Goal: Task Accomplishment & Management: Manage account settings

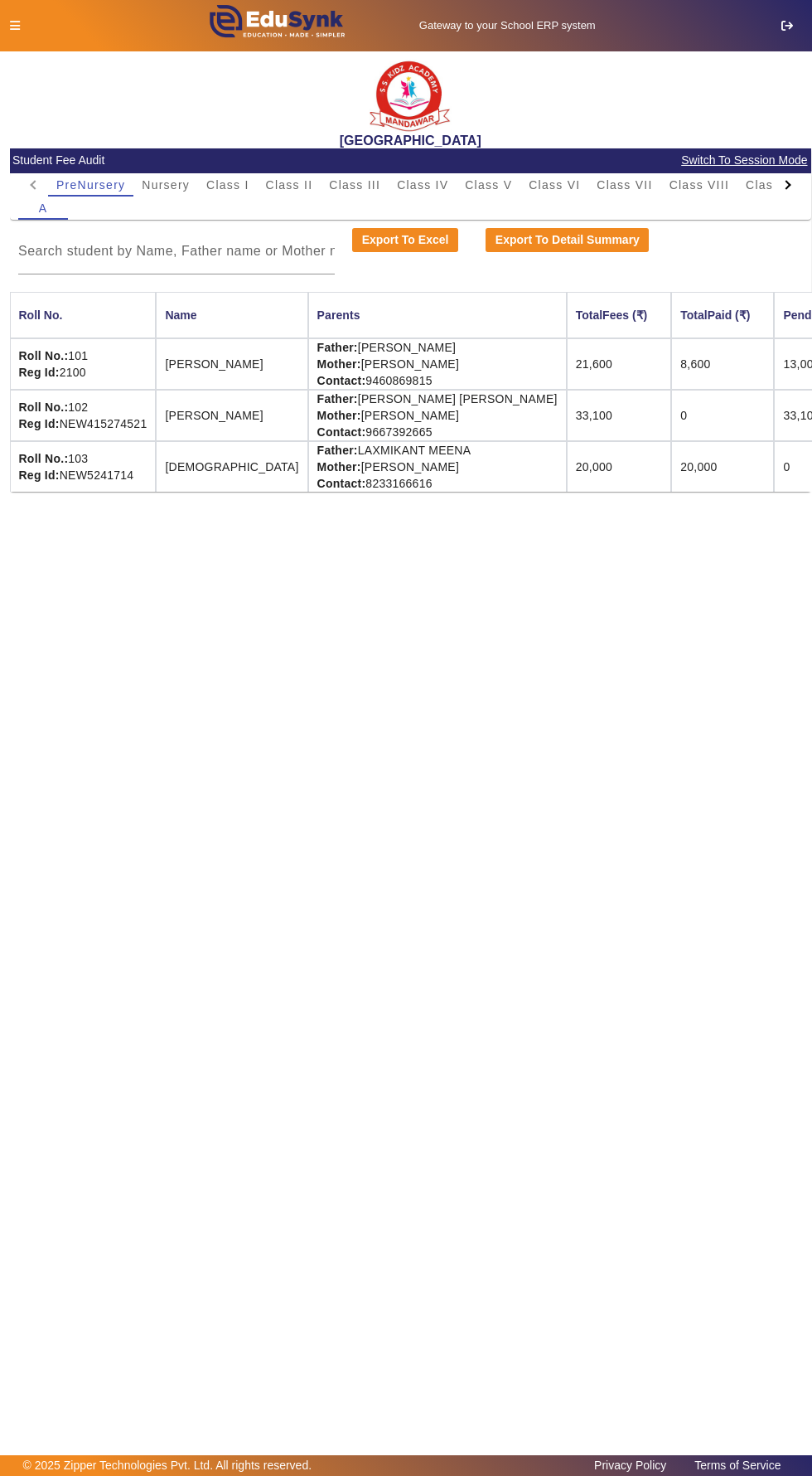
click at [787, 25] on icon "button" at bounding box center [787, 26] width 12 height 12
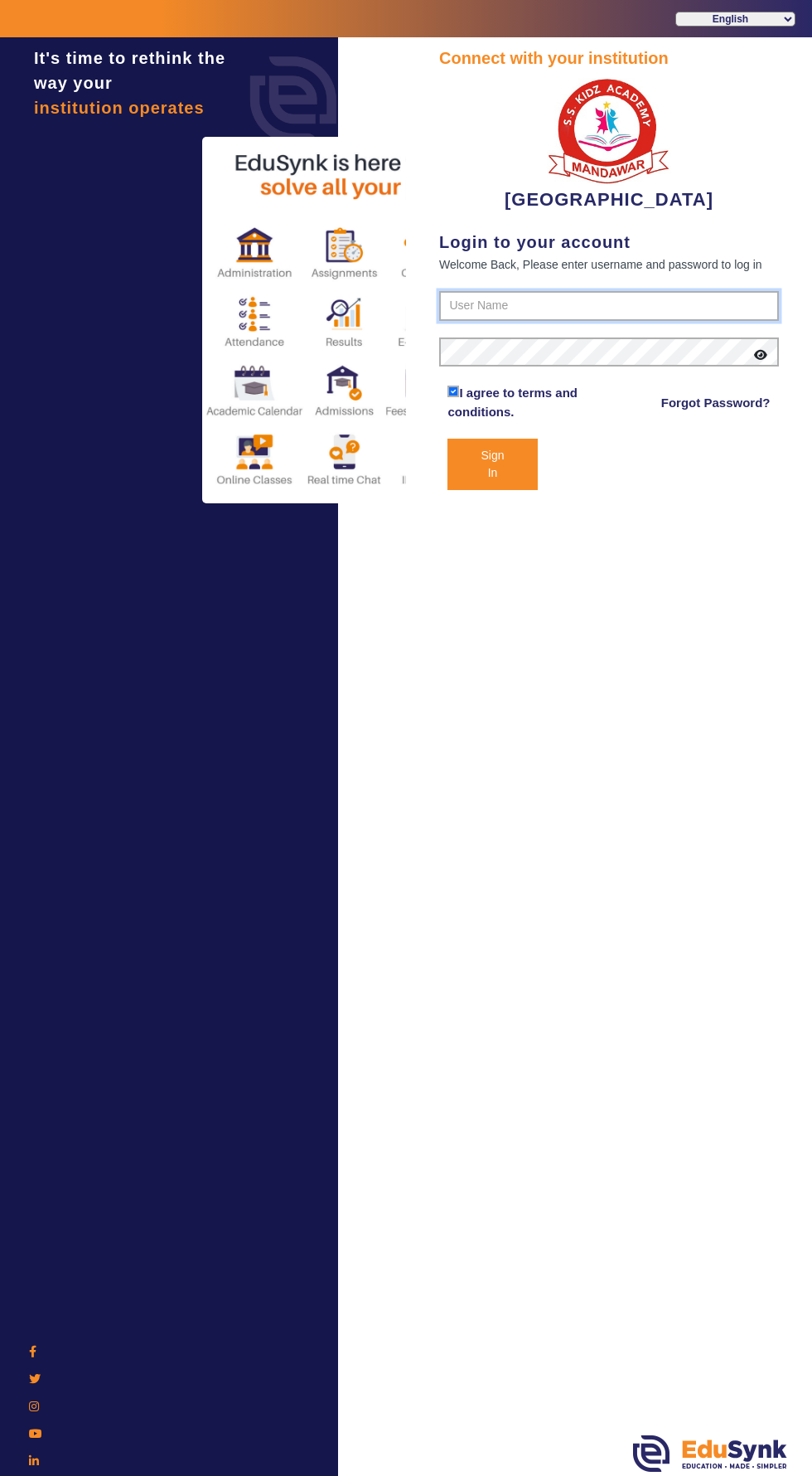
click at [615, 304] on input "text" at bounding box center [609, 306] width 340 height 30
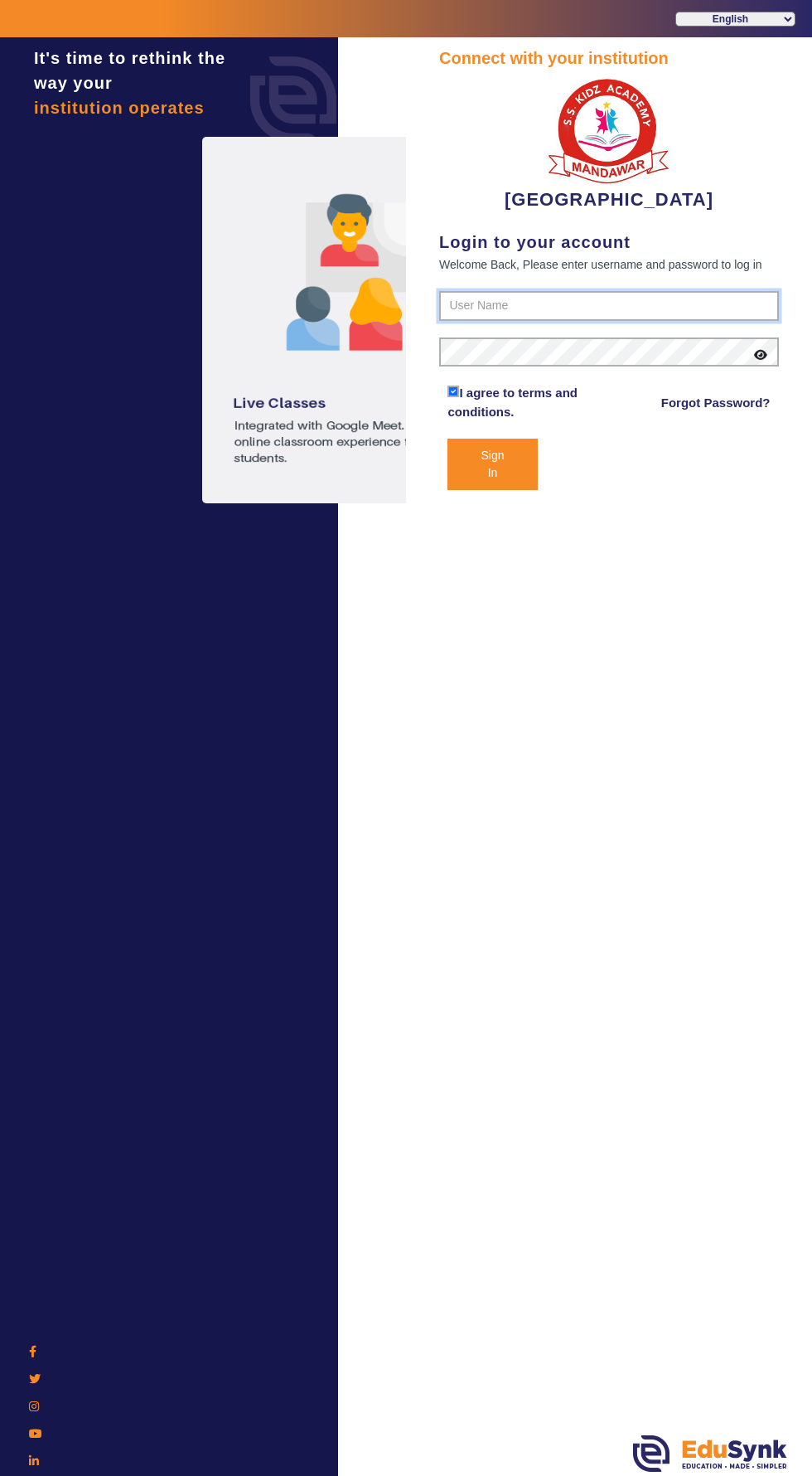
type input "9928895959"
click at [447, 439] on button "Sign In" at bounding box center [492, 464] width 89 height 51
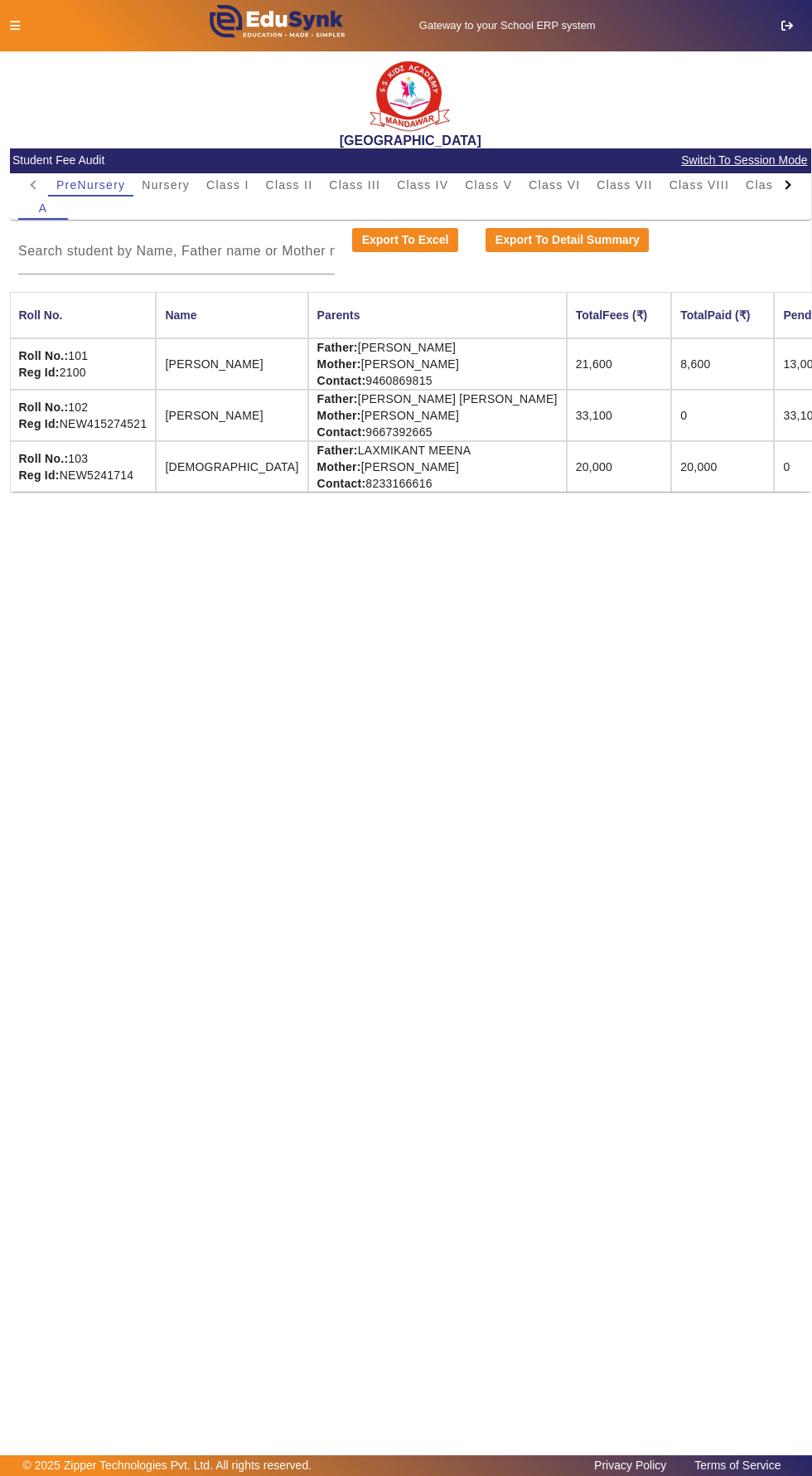
click at [787, 25] on icon "button" at bounding box center [787, 26] width 12 height 12
